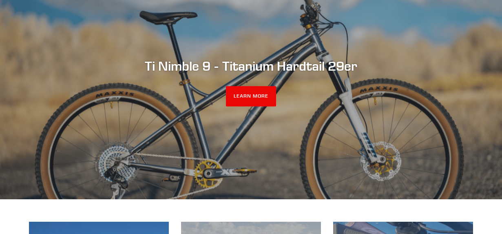
scroll to position [97, 0]
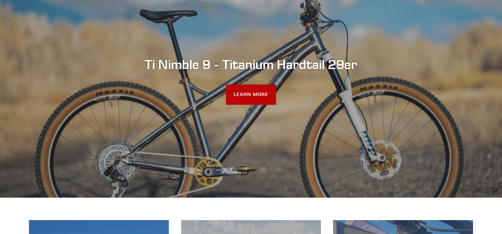
click at [254, 93] on link "LEARN MORE" at bounding box center [251, 94] width 50 height 20
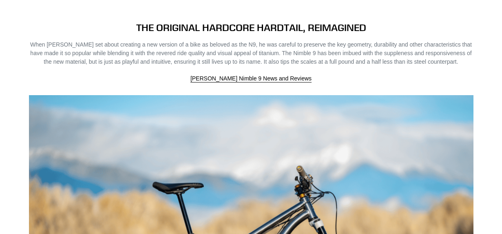
scroll to position [434, 0]
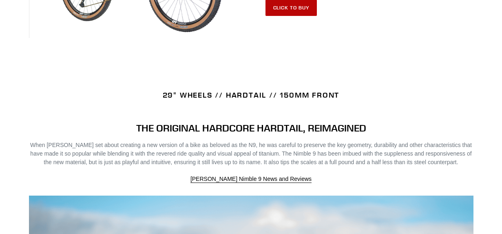
click at [289, 9] on link "Click to Buy" at bounding box center [292, 8] width 52 height 16
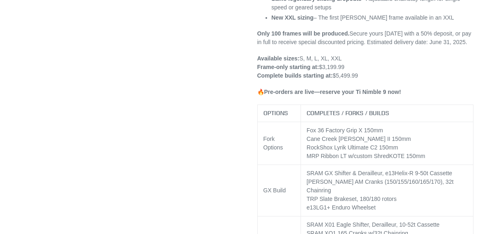
select select "highest-rating"
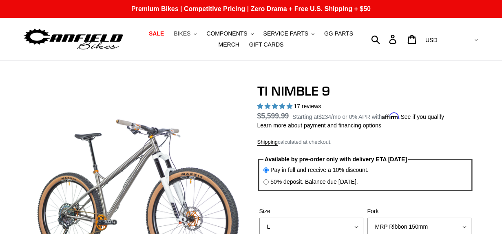
click at [195, 36] on button "BIKES .cls-1{fill:#231f20}" at bounding box center [185, 33] width 31 height 11
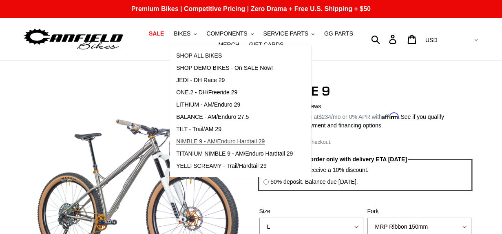
click at [264, 141] on span "NIMBLE 9 - AM/Enduro Hardtail 29" at bounding box center [220, 141] width 89 height 7
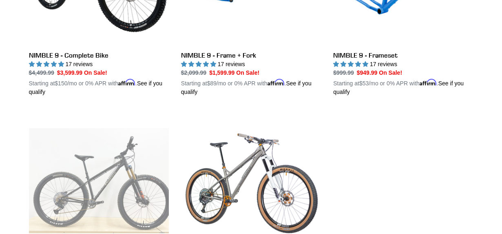
scroll to position [337, 0]
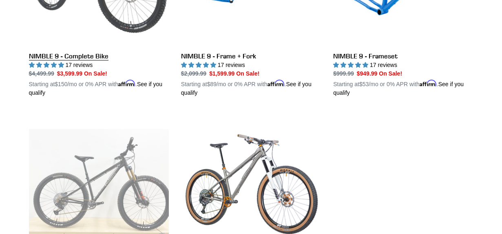
click at [103, 10] on link "NIMBLE 9 - Complete Bike" at bounding box center [99, 1] width 140 height 191
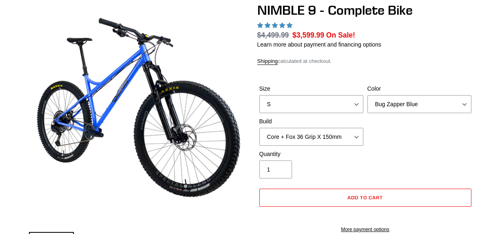
scroll to position [81, 0]
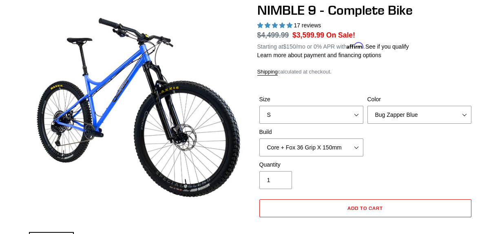
select select "highest-rating"
select select "Core + RockShox Lyrik Ultimate 150mm"
click option "Core + RockShox Lyrik Ultimate 150mm" at bounding box center [0, 0] width 0 height 0
click at [453, 150] on div "Size S M L XL Color Bug Zapper Blue Purple Haze - Sold Out Galaxy Black Build C…" at bounding box center [365, 127] width 216 height 65
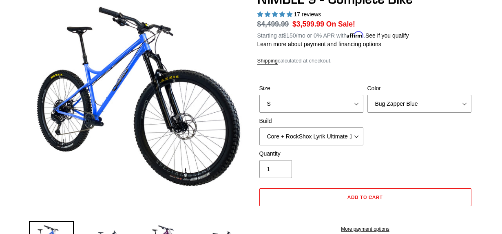
scroll to position [91, 0]
